Goal: Communication & Community: Connect with others

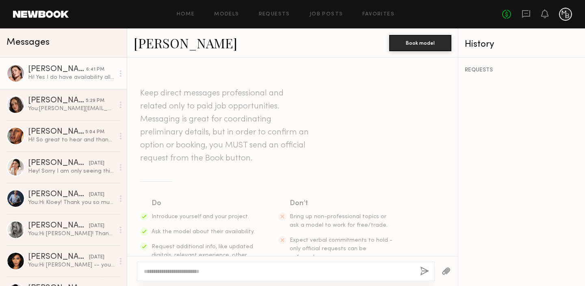
scroll to position [1020, 0]
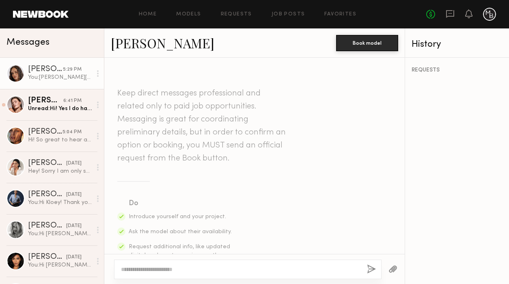
scroll to position [1060, 0]
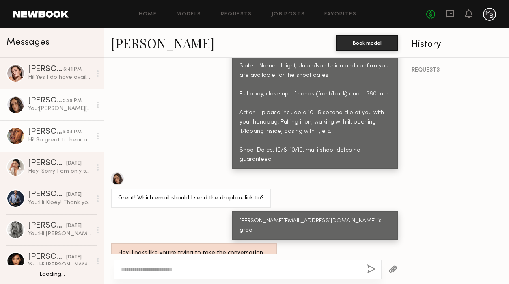
scroll to position [58, 0]
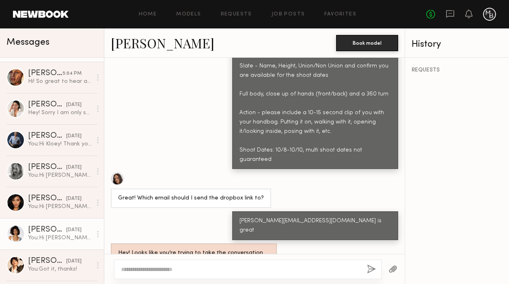
click at [46, 234] on div "[PERSON_NAME]" at bounding box center [47, 230] width 38 height 8
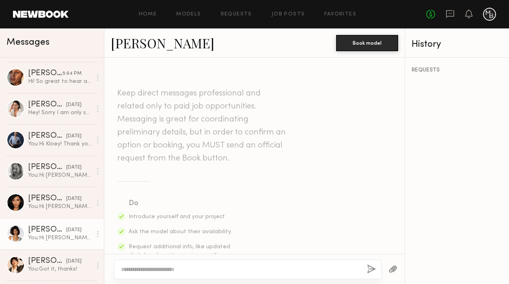
scroll to position [1029, 0]
